Goal: Task Accomplishment & Management: Use online tool/utility

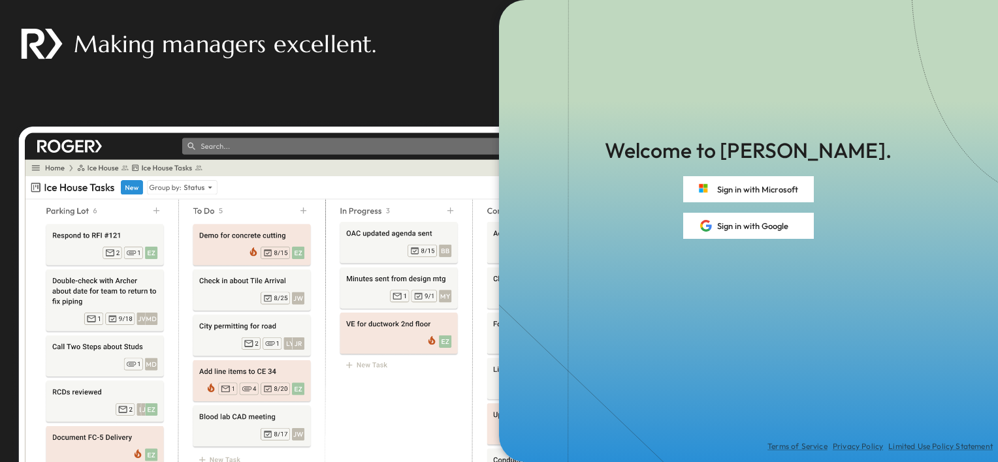
click at [759, 191] on button "Sign in with Microsoft" at bounding box center [748, 189] width 131 height 26
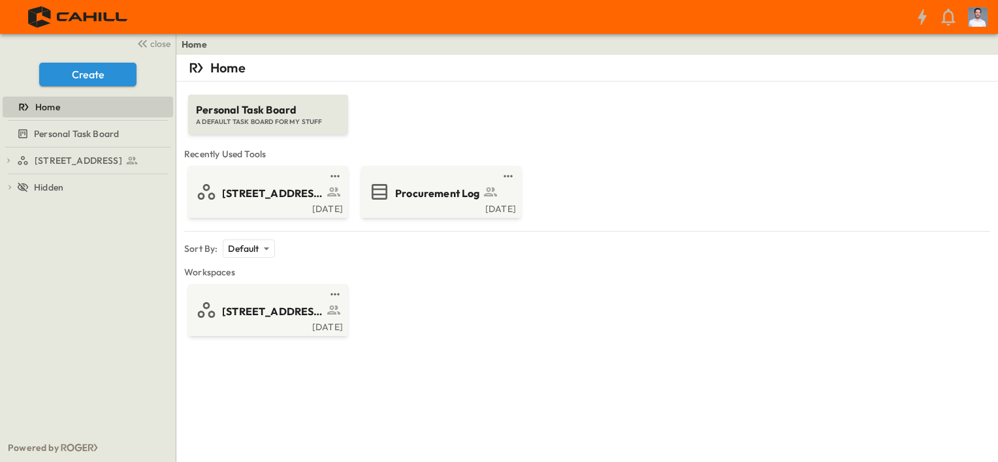
click at [426, 193] on span "Procurement Log" at bounding box center [437, 193] width 85 height 15
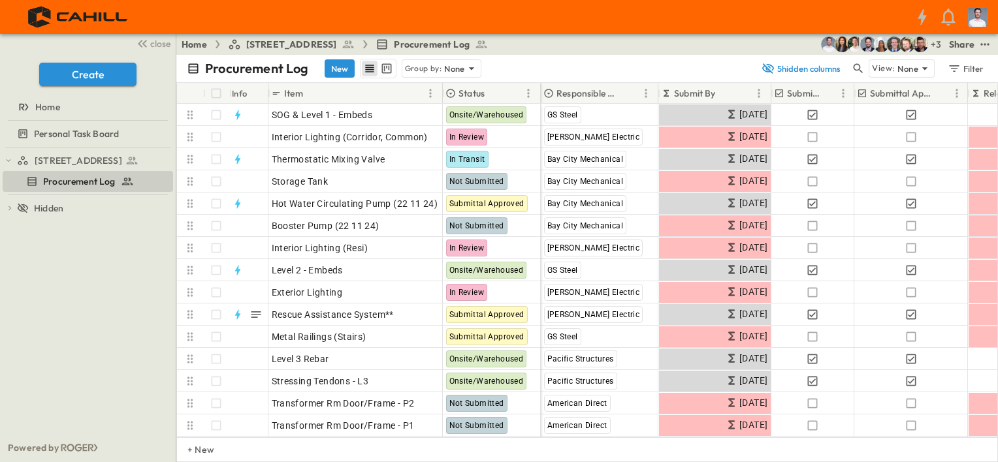
click at [956, 69] on icon "button" at bounding box center [954, 68] width 10 height 7
type input "******"
click at [956, 69] on icon "button" at bounding box center [954, 68] width 10 height 7
click at [766, 63] on icon "button" at bounding box center [767, 68] width 13 height 13
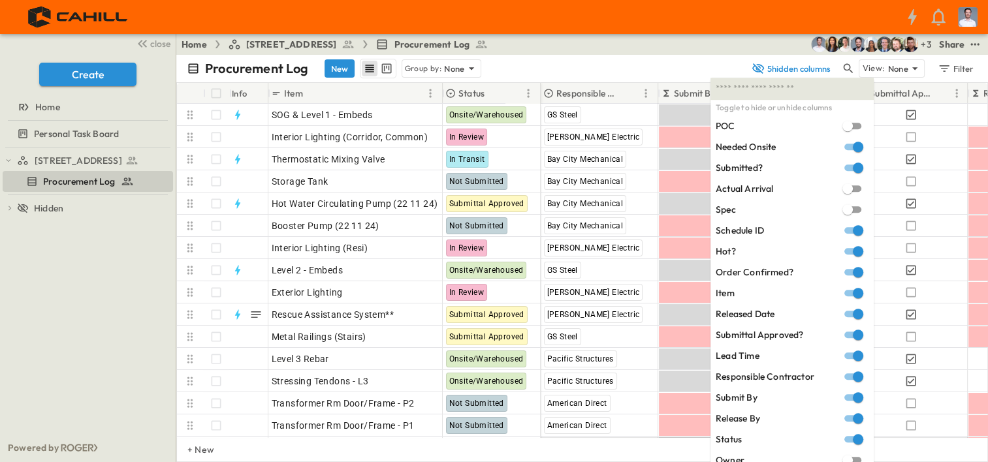
click at [700, 63] on div "Procurement Log New Group by: None" at bounding box center [465, 69] width 557 height 20
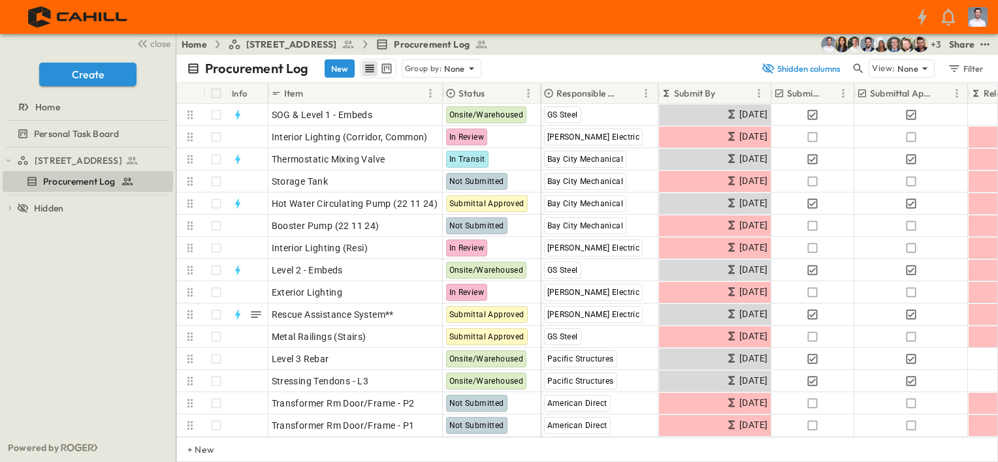
click at [924, 62] on icon at bounding box center [924, 68] width 13 height 13
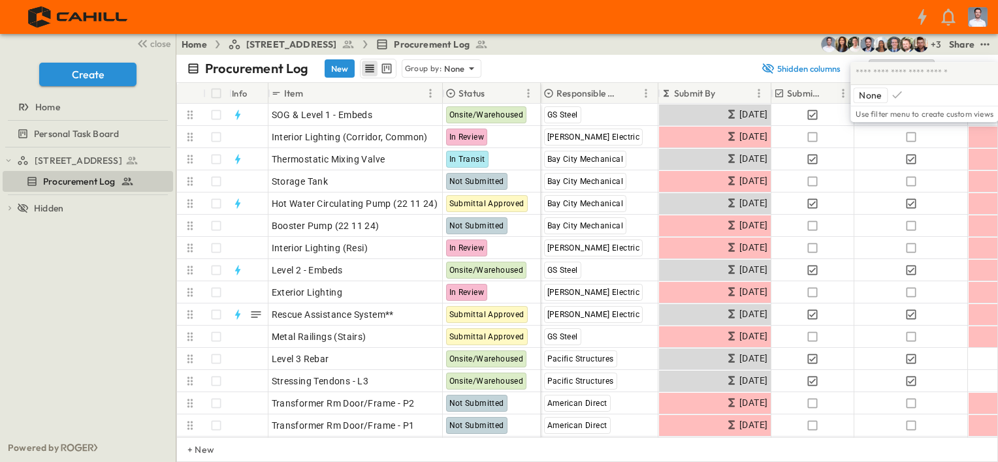
click at [924, 62] on div at bounding box center [924, 73] width 148 height 23
click at [702, 62] on div "Procurement Log New Group by: None" at bounding box center [470, 69] width 567 height 20
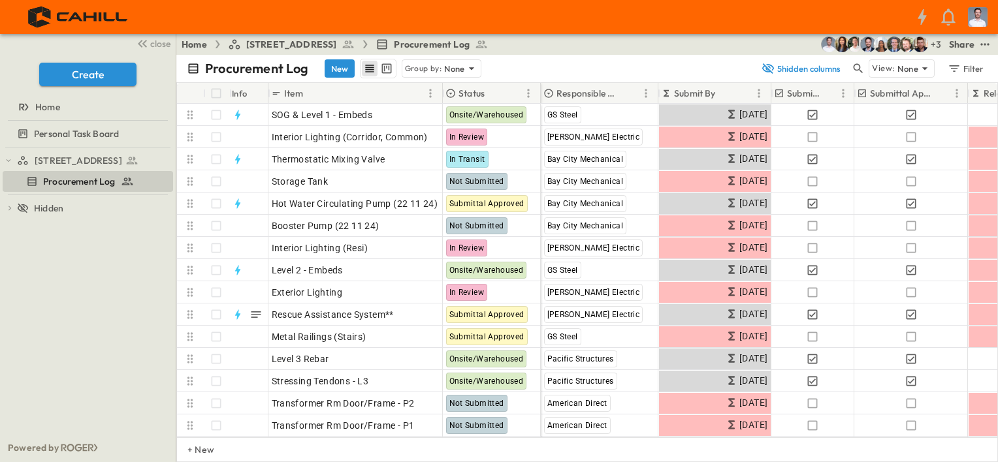
click at [952, 71] on icon "button" at bounding box center [954, 68] width 13 height 13
click at [883, 104] on input "******" at bounding box center [913, 109] width 138 height 21
type input "*"
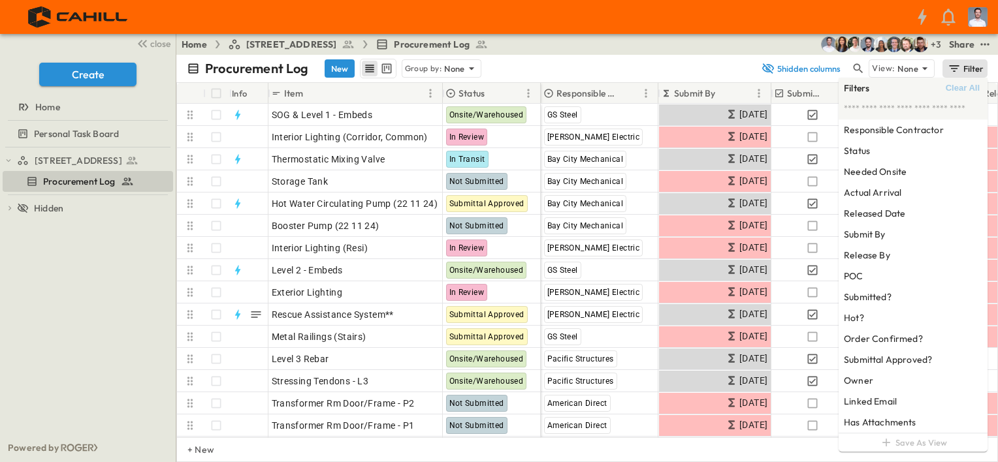
click at [897, 139] on div "Responsible Contractor" at bounding box center [912, 130] width 149 height 21
drag, startPoint x: 897, startPoint y: 139, endPoint x: 858, endPoint y: 133, distance: 39.0
click at [858, 133] on h6 "Responsible Contractor" at bounding box center [894, 129] width 100 height 13
type input "********"
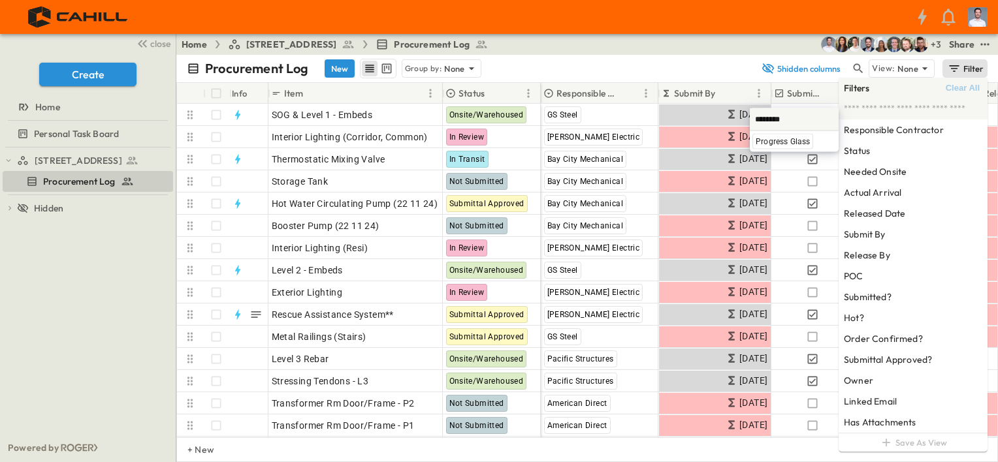
click at [773, 144] on span "Progress Glass" at bounding box center [783, 141] width 54 height 10
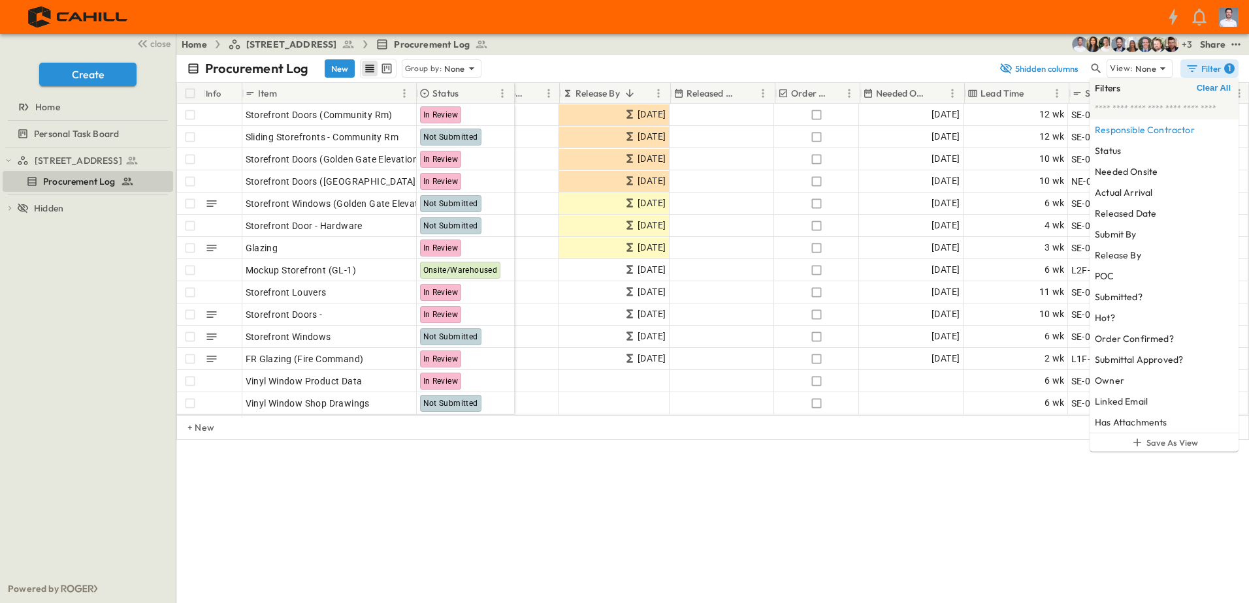
scroll to position [0, 382]
